Goal: Task Accomplishment & Management: Complete application form

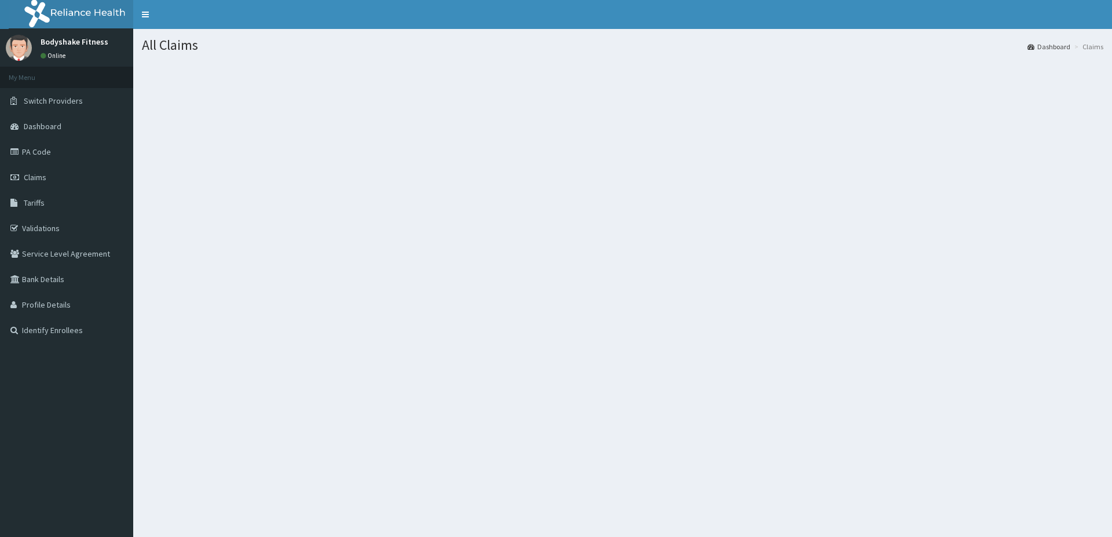
click at [42, 179] on span "Claims" at bounding box center [35, 177] width 23 height 10
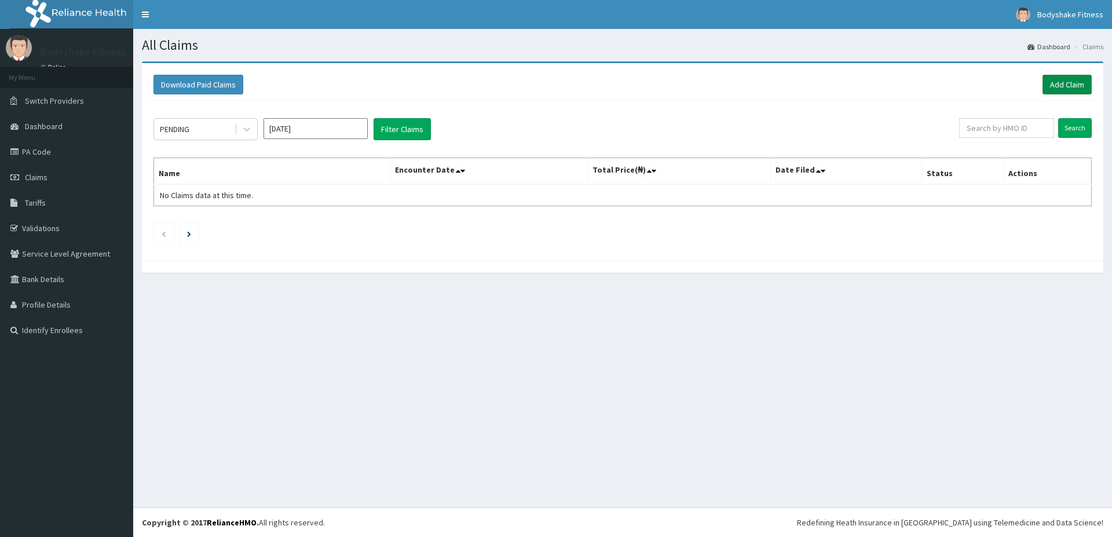
click at [1061, 79] on link "Add Claim" at bounding box center [1067, 85] width 49 height 20
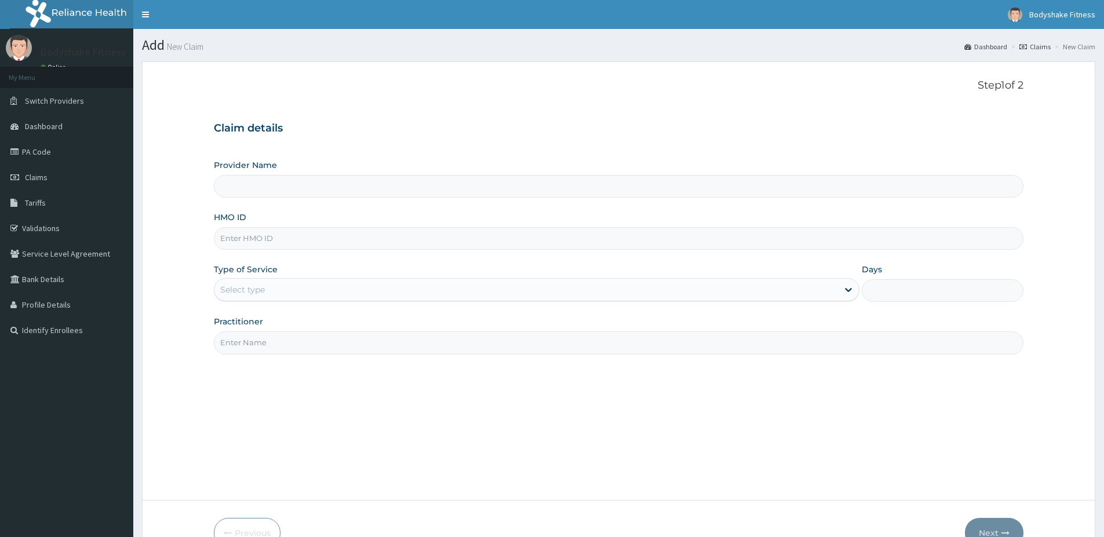
click at [273, 240] on input "HMO ID" at bounding box center [618, 238] width 809 height 23
type input "OKR/10025/A"
click at [302, 354] on div "Step 1 of 2 Claim details Provider Name HMO ID OKR/10025/A Type of Service Sele…" at bounding box center [618, 280] width 809 height 403
type input "Bodyshake Fitness gym"
type input "1"
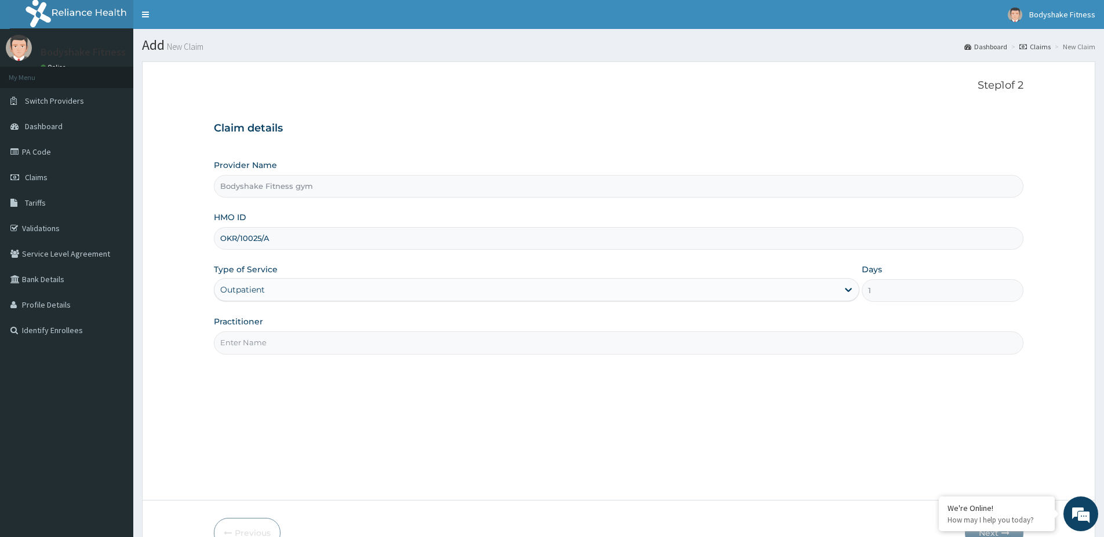
click at [297, 342] on input "Practitioner" at bounding box center [618, 342] width 809 height 23
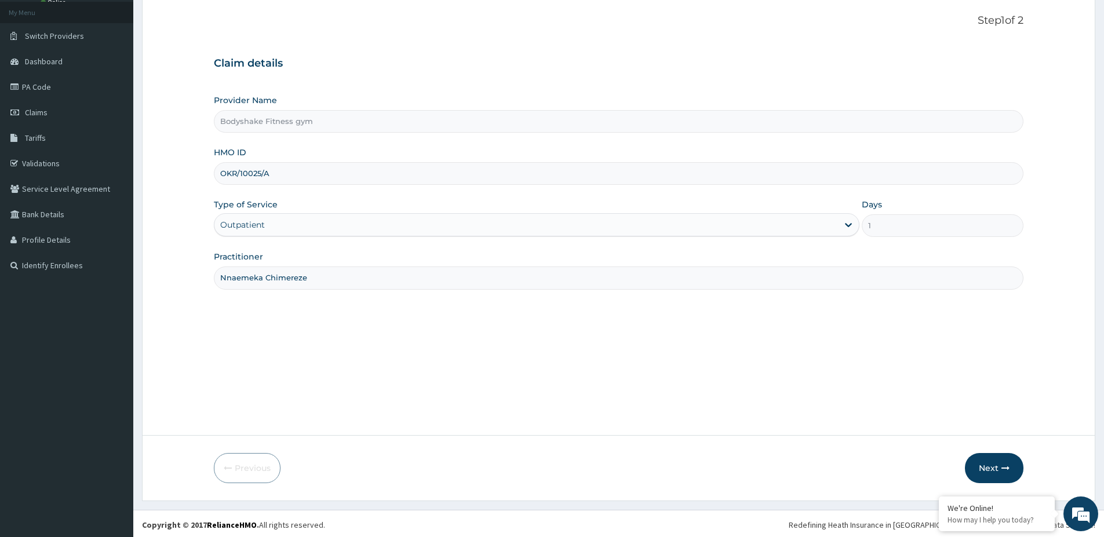
scroll to position [67, 0]
type input "Nnaemeka Chimereze"
click at [988, 461] on button "Next" at bounding box center [994, 466] width 59 height 30
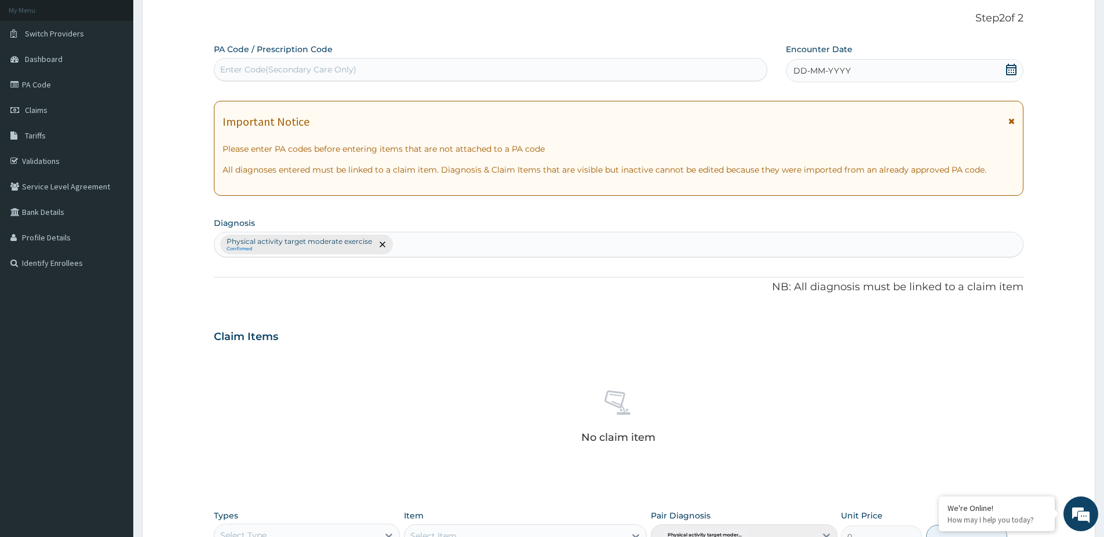
click at [333, 69] on div "Enter Code(Secondary Care Only)" at bounding box center [288, 70] width 136 height 12
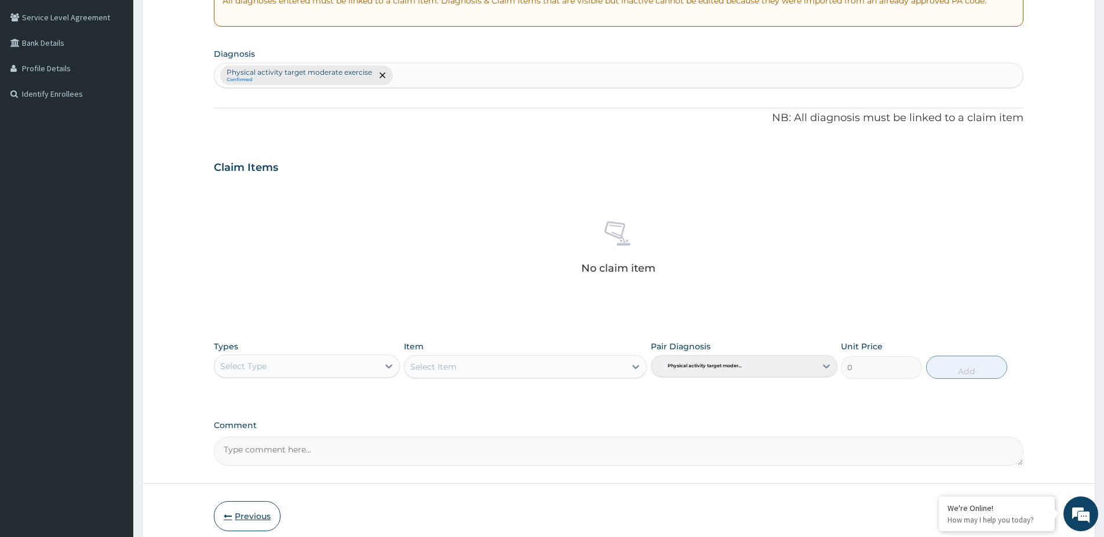
scroll to position [287, 0]
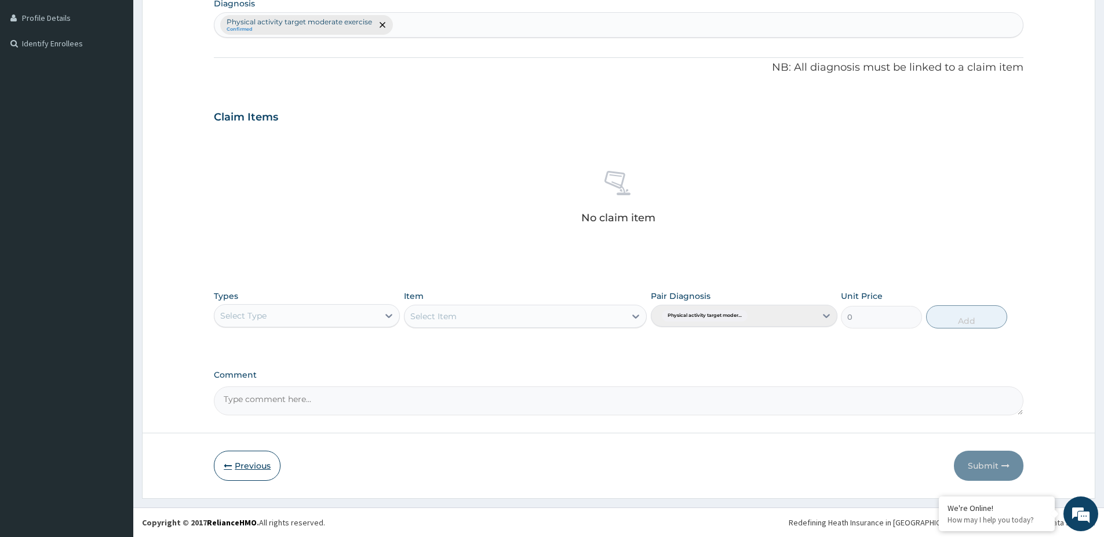
click at [236, 466] on button "Previous" at bounding box center [247, 466] width 67 height 30
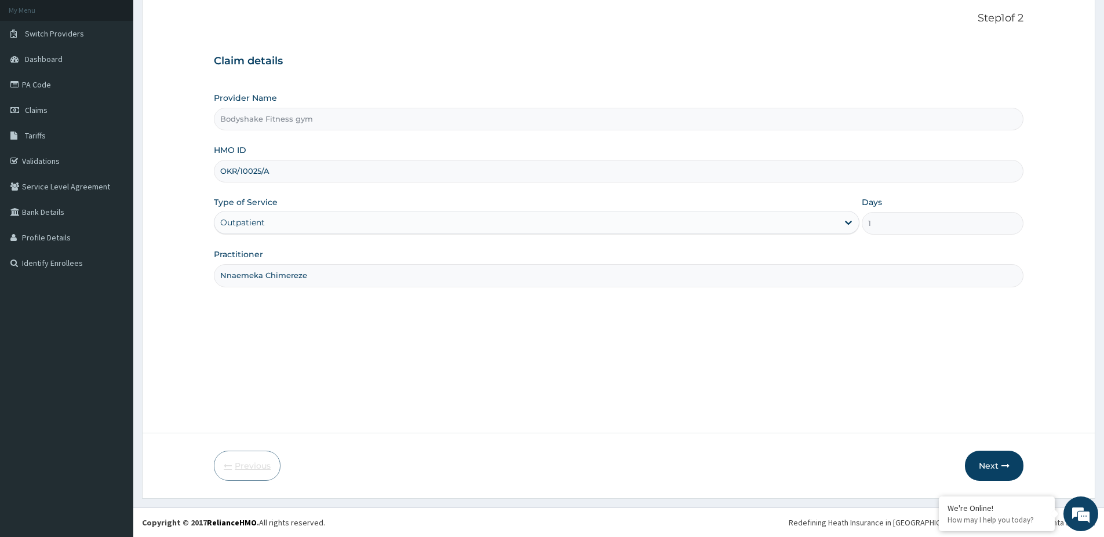
scroll to position [67, 0]
click at [279, 178] on input "OKR/10025/A" at bounding box center [618, 171] width 809 height 23
type input "OKR/10025/c"
click at [984, 460] on button "Next" at bounding box center [994, 466] width 59 height 30
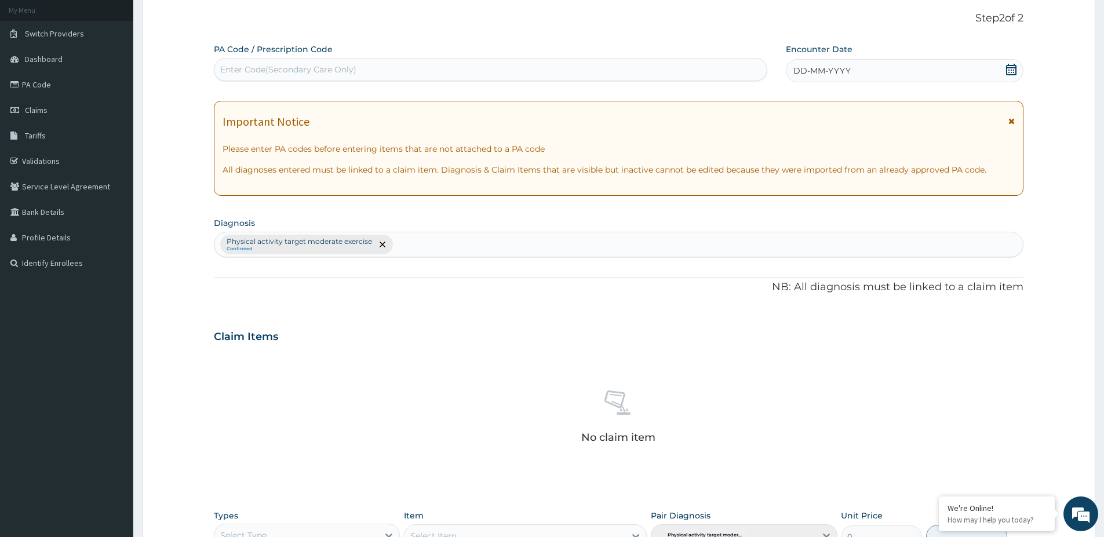
click at [341, 71] on div "Enter Code(Secondary Care Only)" at bounding box center [288, 70] width 136 height 12
type input "PA/6512D7"
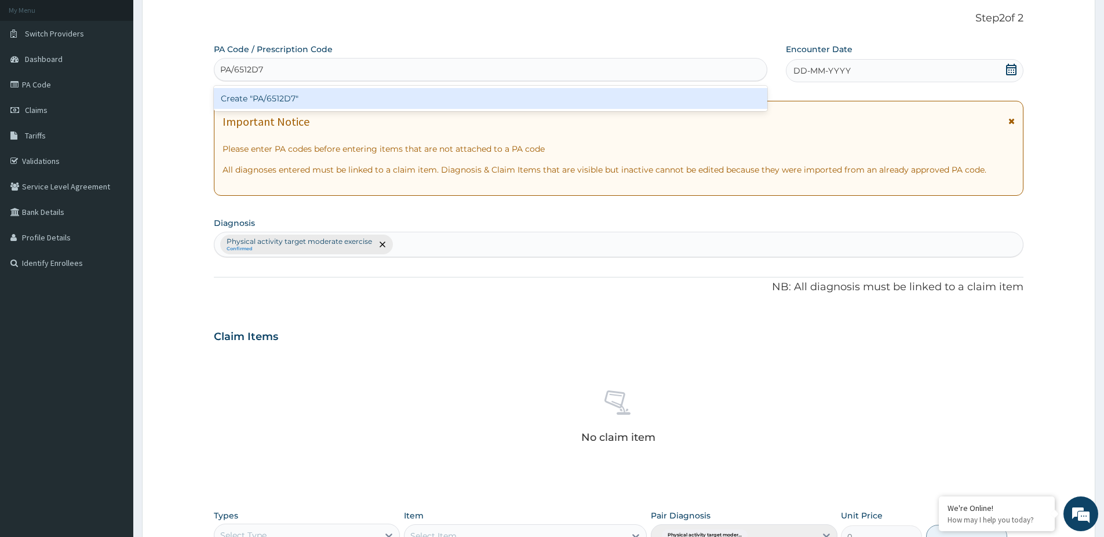
click at [303, 100] on div "Create "PA/6512D7"" at bounding box center [490, 98] width 553 height 21
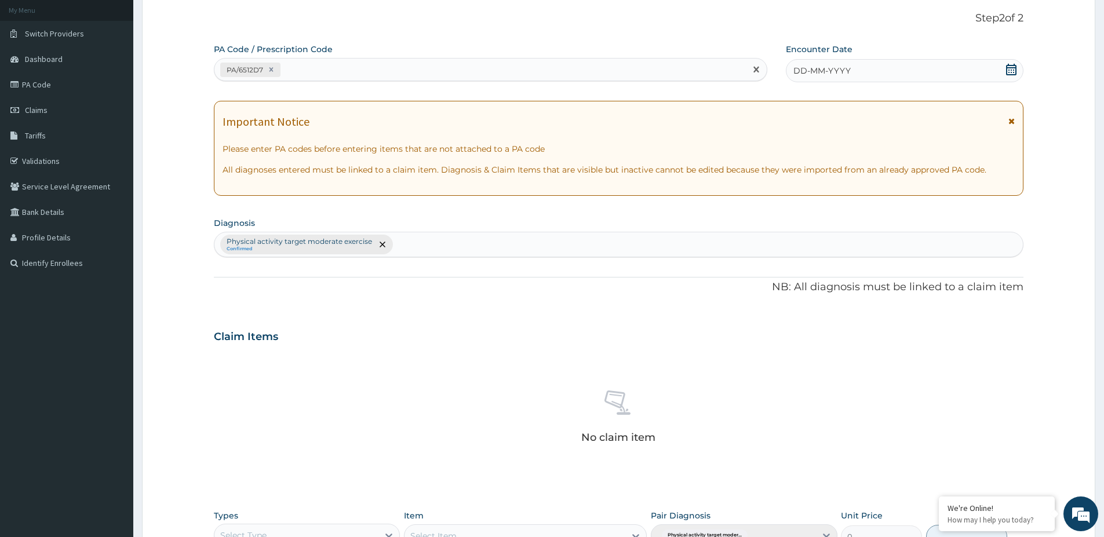
click at [849, 70] on span "DD-MM-YYYY" at bounding box center [821, 71] width 57 height 12
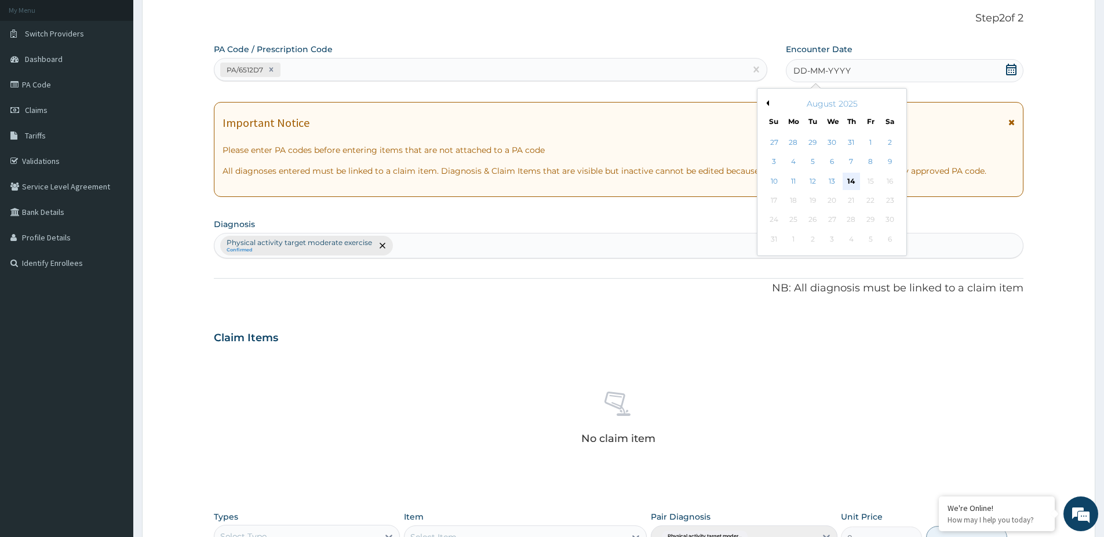
click at [856, 181] on div "14" at bounding box center [850, 181] width 17 height 17
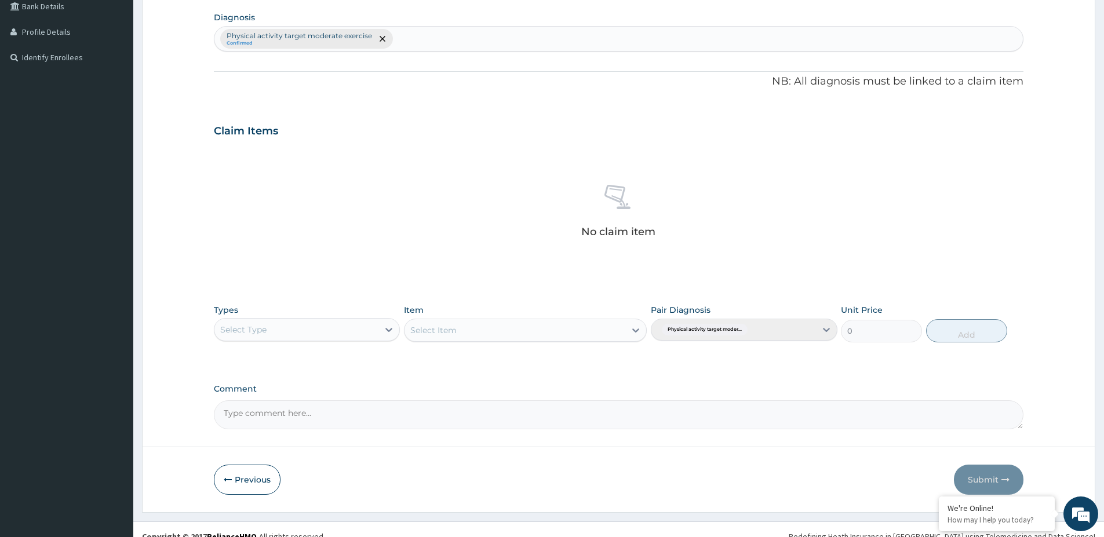
scroll to position [287, 0]
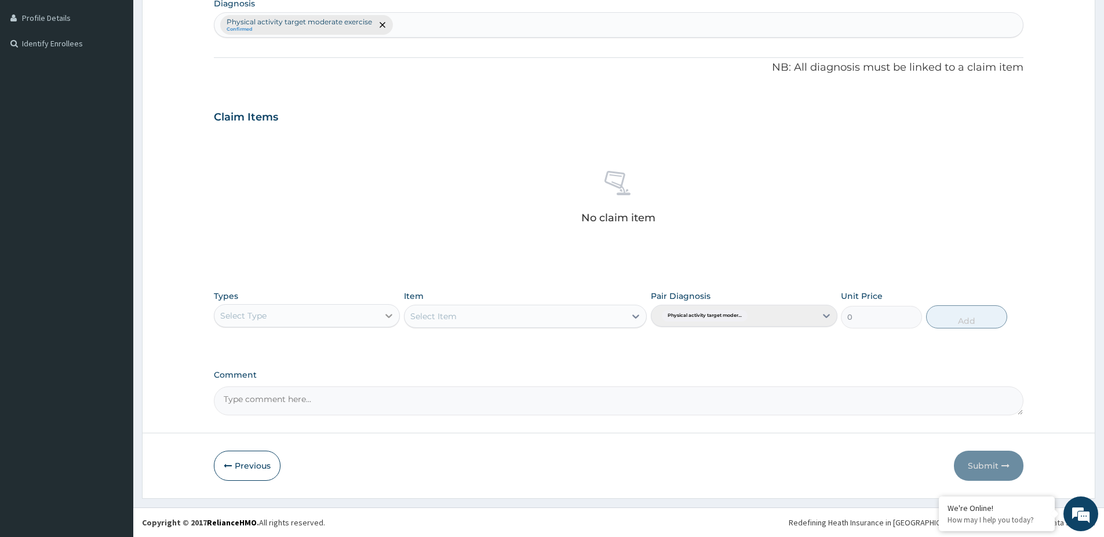
click at [382, 317] on div at bounding box center [388, 315] width 21 height 21
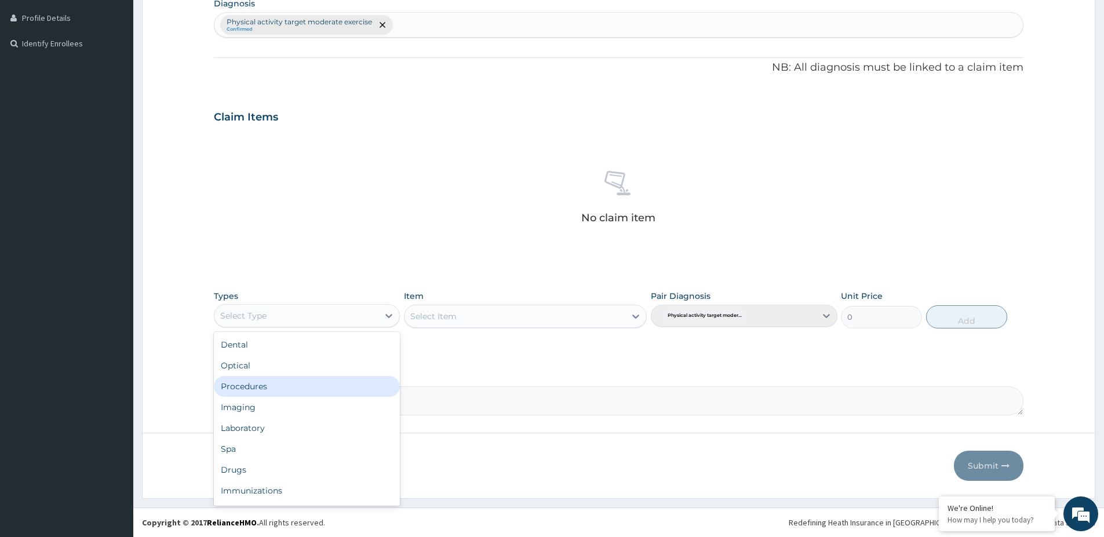
scroll to position [39, 0]
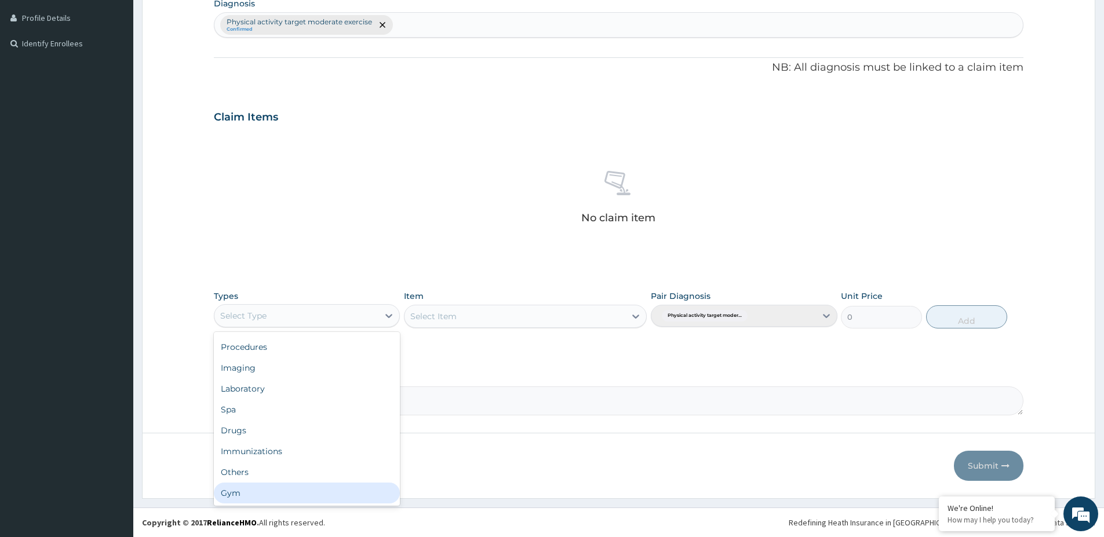
click at [356, 496] on div "Gym" at bounding box center [307, 493] width 186 height 21
click at [627, 313] on div "Select Item" at bounding box center [525, 316] width 243 height 23
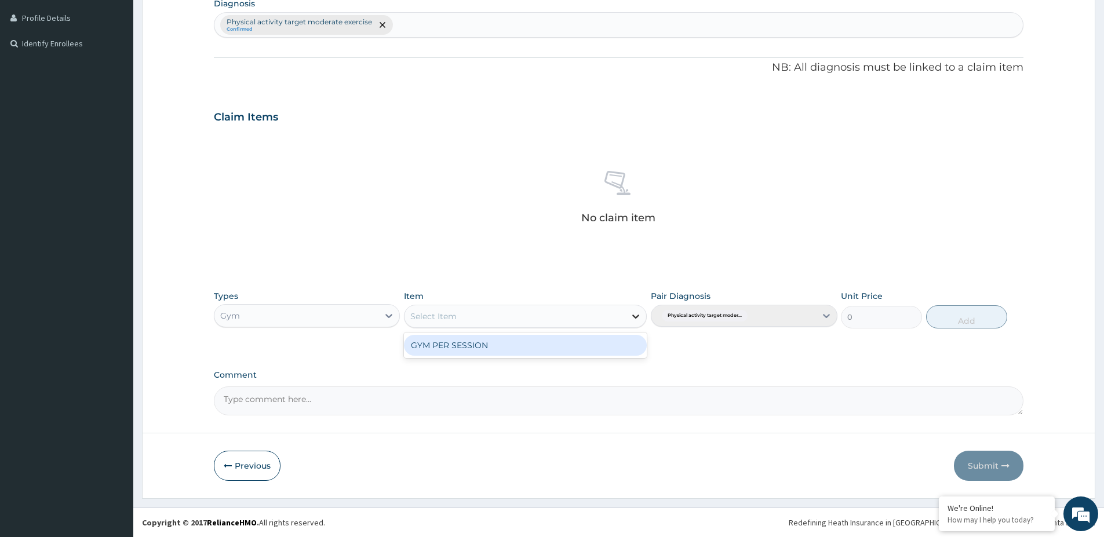
click at [632, 316] on icon at bounding box center [636, 317] width 12 height 12
click at [628, 345] on div "GYM PER SESSION" at bounding box center [525, 345] width 243 height 21
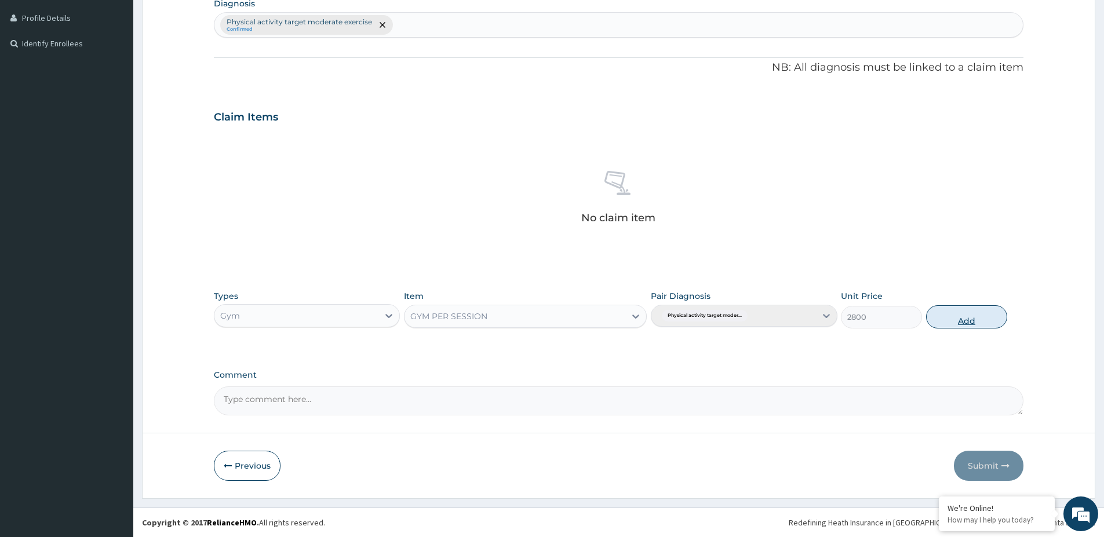
click at [963, 317] on button "Add" at bounding box center [966, 316] width 81 height 23
type input "0"
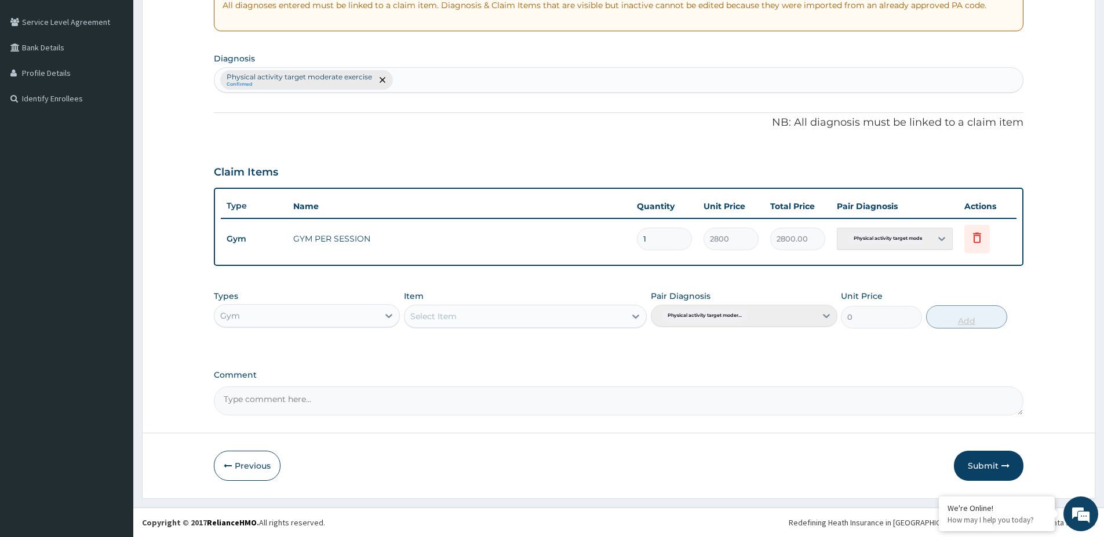
scroll to position [232, 0]
click at [991, 466] on button "Submit" at bounding box center [989, 466] width 70 height 30
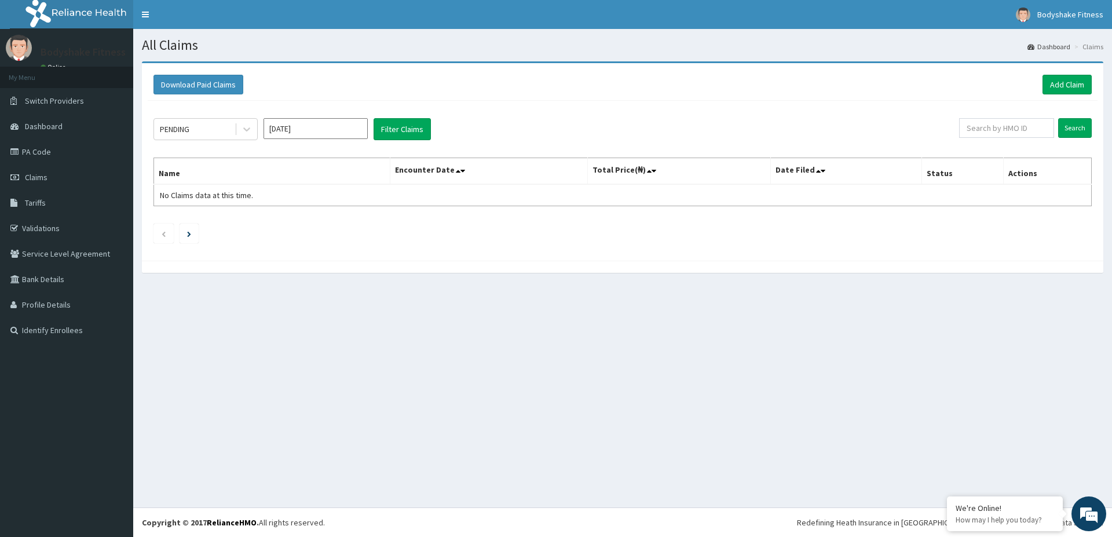
click at [992, 466] on div "All Claims Dashboard Claims Download Paid Claims Add Claim × Note you can only …" at bounding box center [622, 268] width 979 height 479
click at [248, 131] on icon at bounding box center [247, 129] width 12 height 12
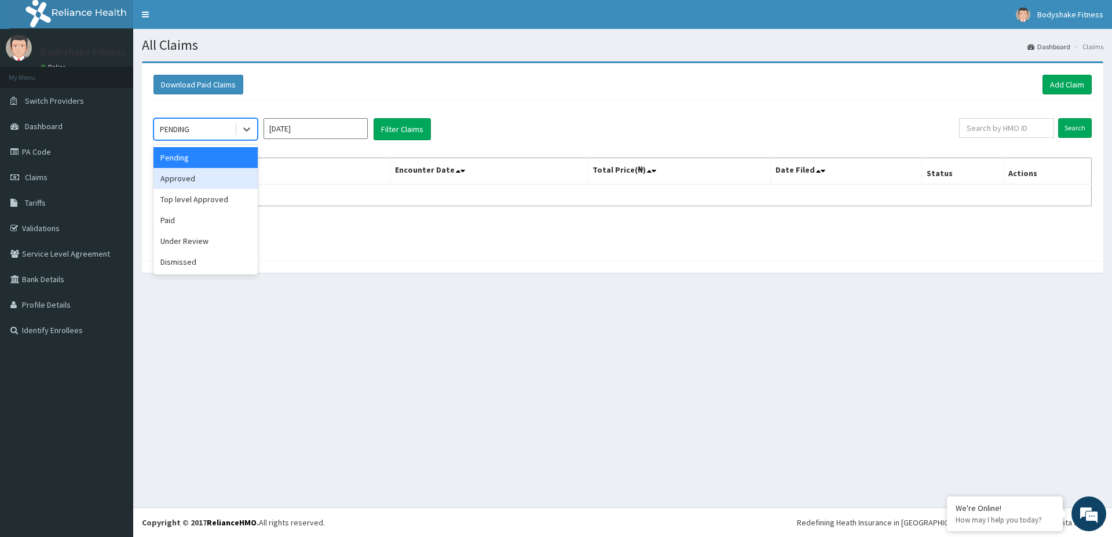
click at [203, 178] on div "Approved" at bounding box center [206, 178] width 104 height 21
click at [393, 127] on button "Filter Claims" at bounding box center [402, 129] width 57 height 22
click at [244, 127] on icon at bounding box center [247, 129] width 12 height 12
click at [195, 200] on div "Top level Approved" at bounding box center [206, 199] width 104 height 21
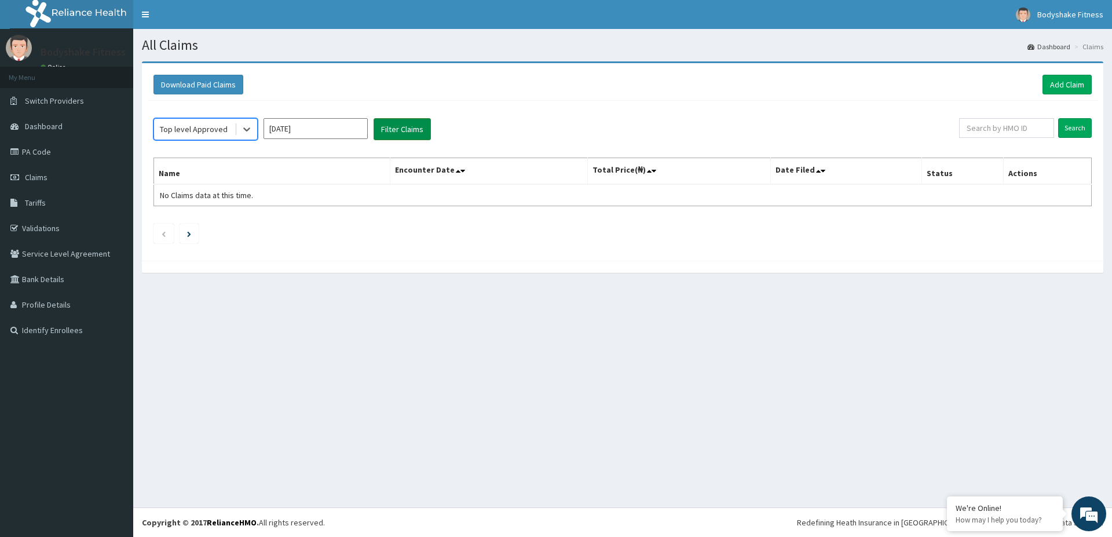
click at [415, 128] on button "Filter Claims" at bounding box center [402, 129] width 57 height 22
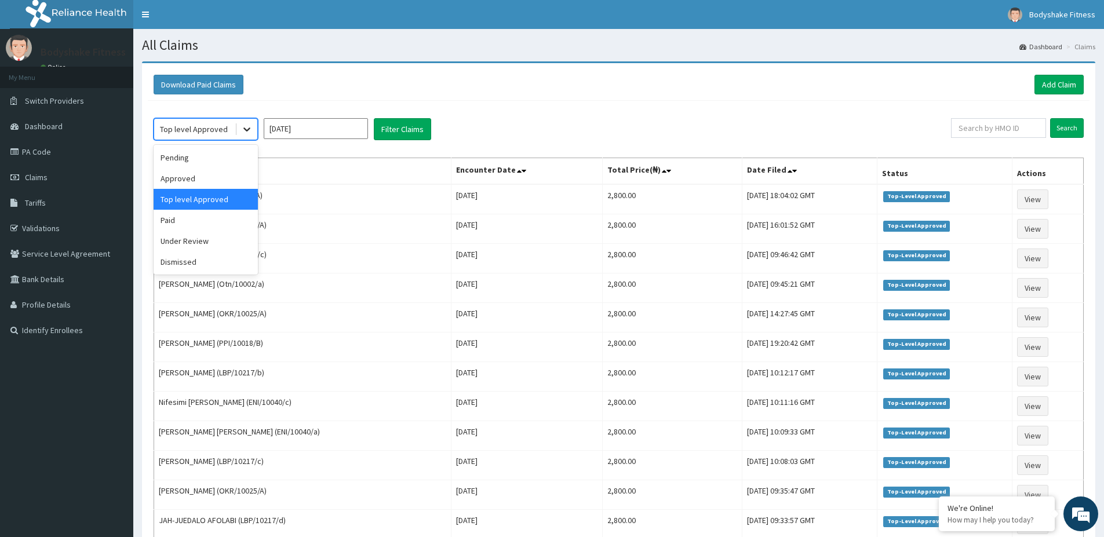
click at [244, 133] on icon at bounding box center [247, 129] width 12 height 12
click at [193, 179] on div "Approved" at bounding box center [206, 178] width 104 height 21
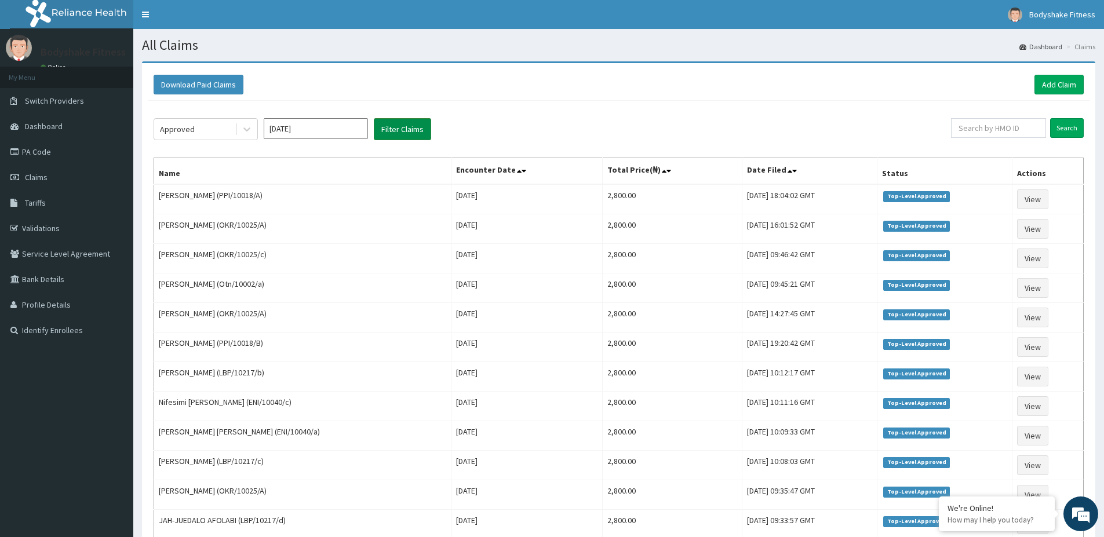
click at [395, 127] on button "Filter Claims" at bounding box center [402, 129] width 57 height 22
